Goal: Navigation & Orientation: Find specific page/section

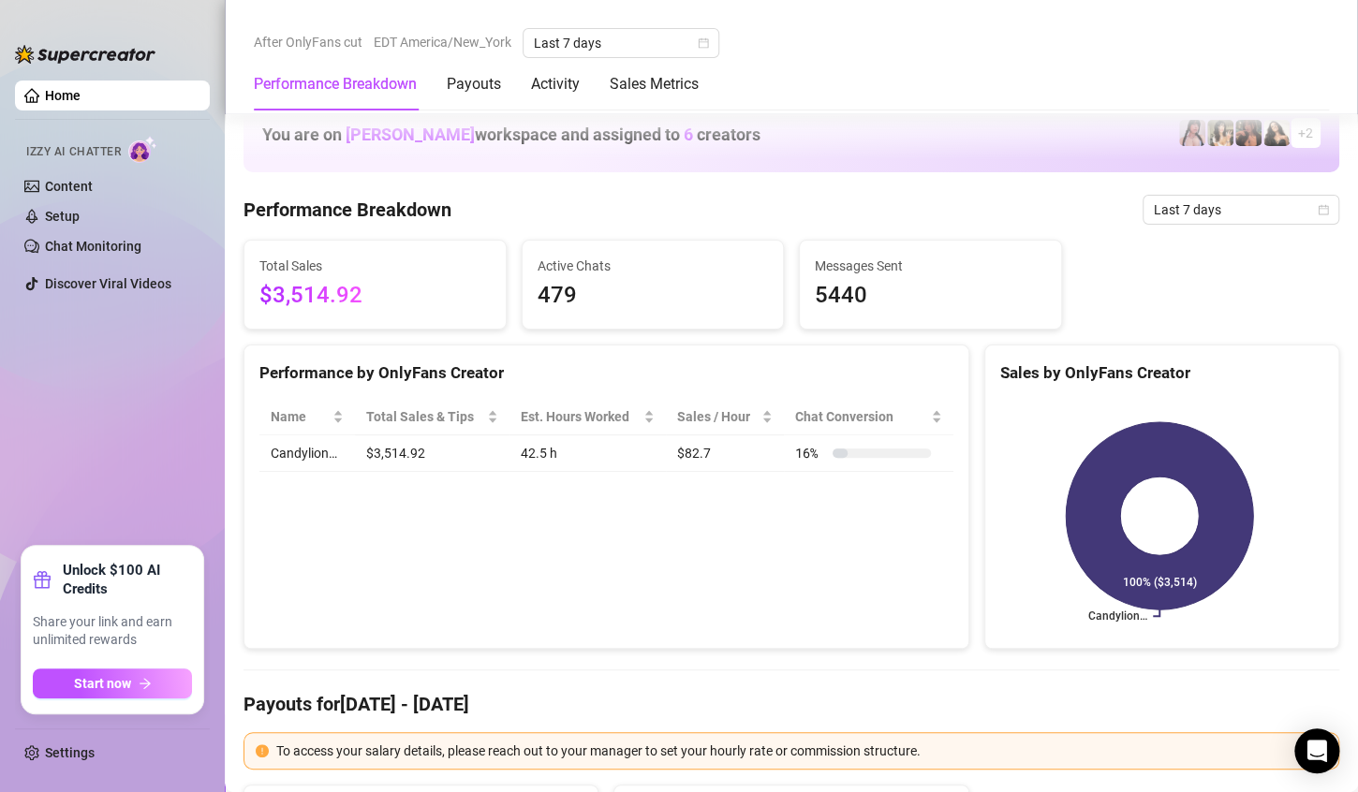
scroll to position [889, 0]
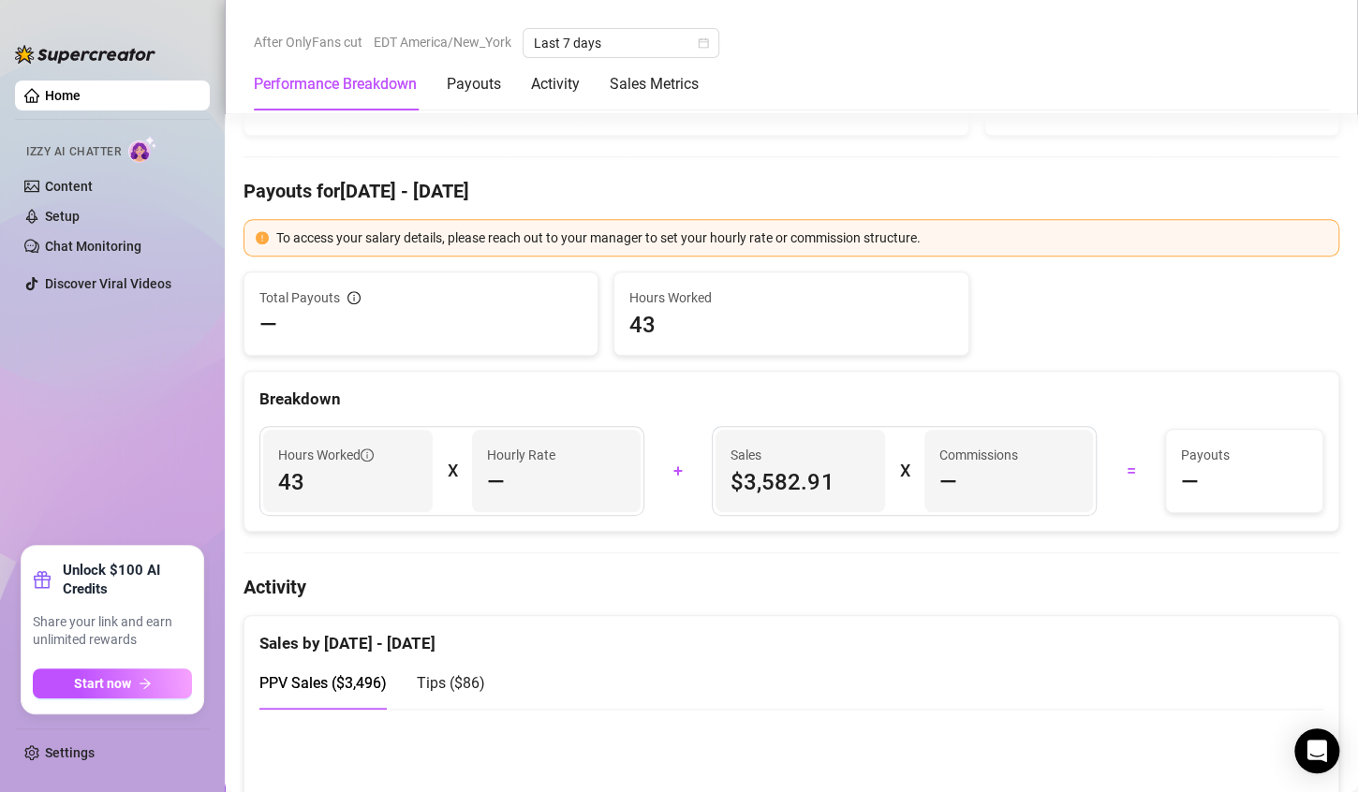
scroll to position [831, 0]
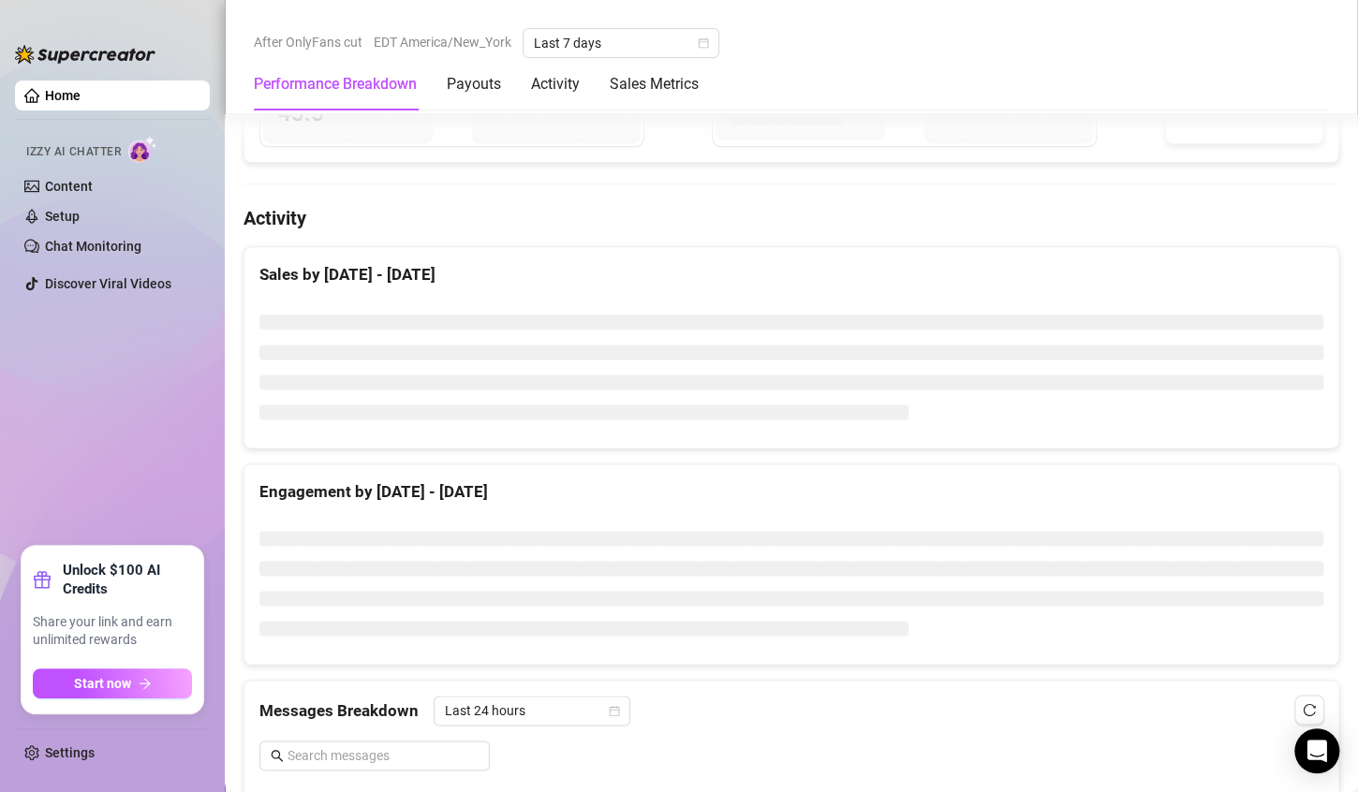
scroll to position [884, 0]
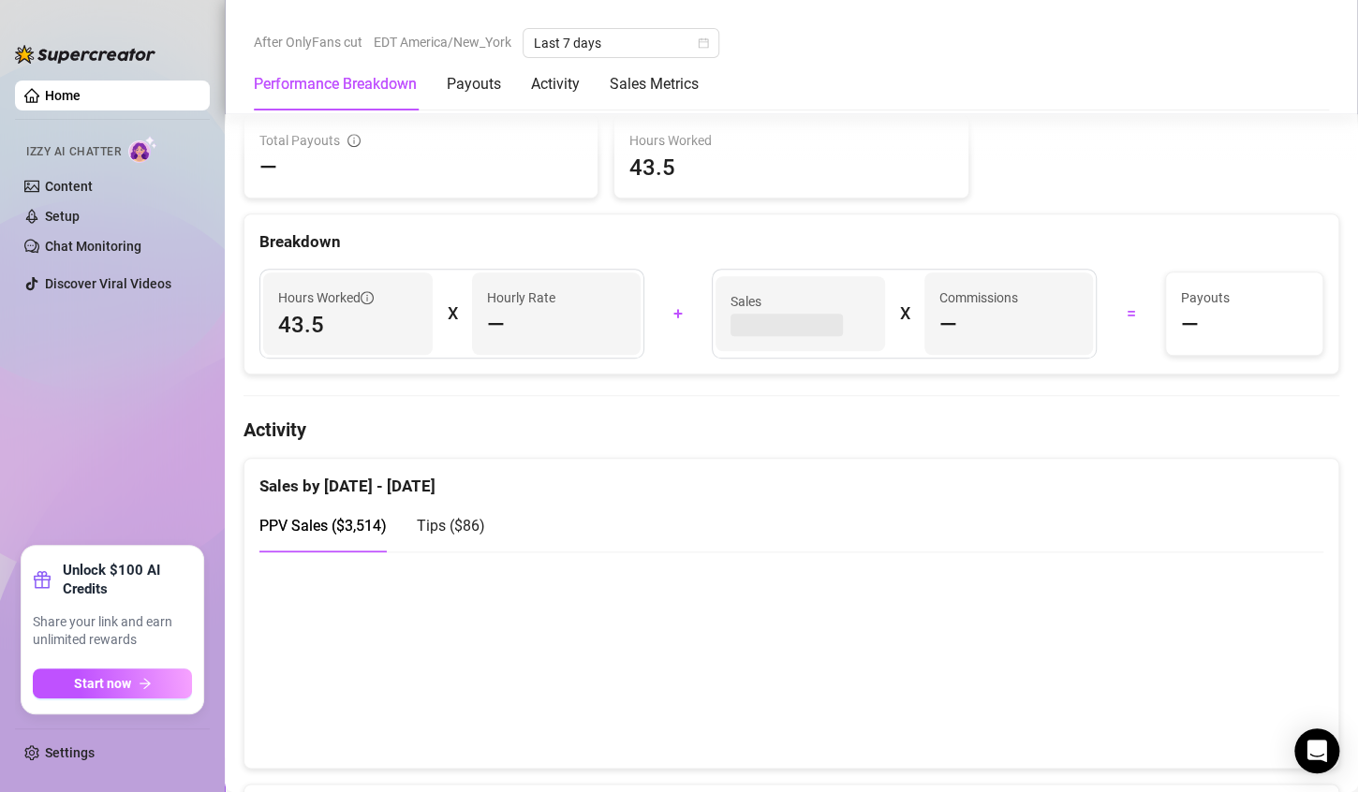
scroll to position [684, 0]
